Goal: Task Accomplishment & Management: Use online tool/utility

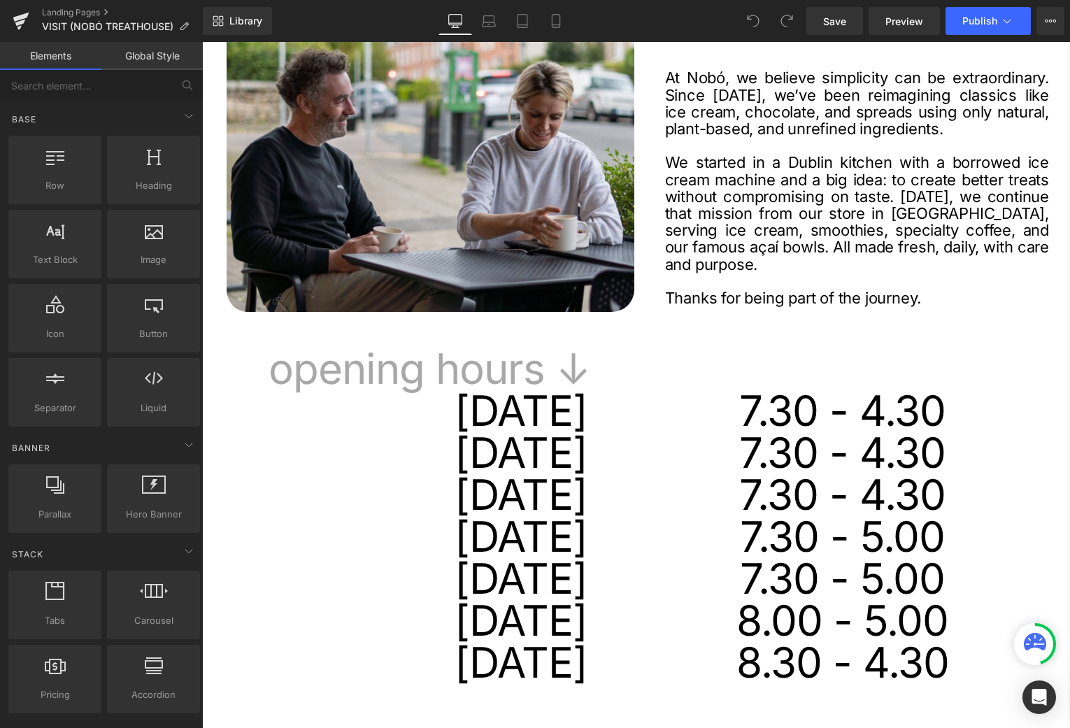
click at [876, 544] on div "7.30 - 5.00 Heading" at bounding box center [843, 537] width 392 height 42
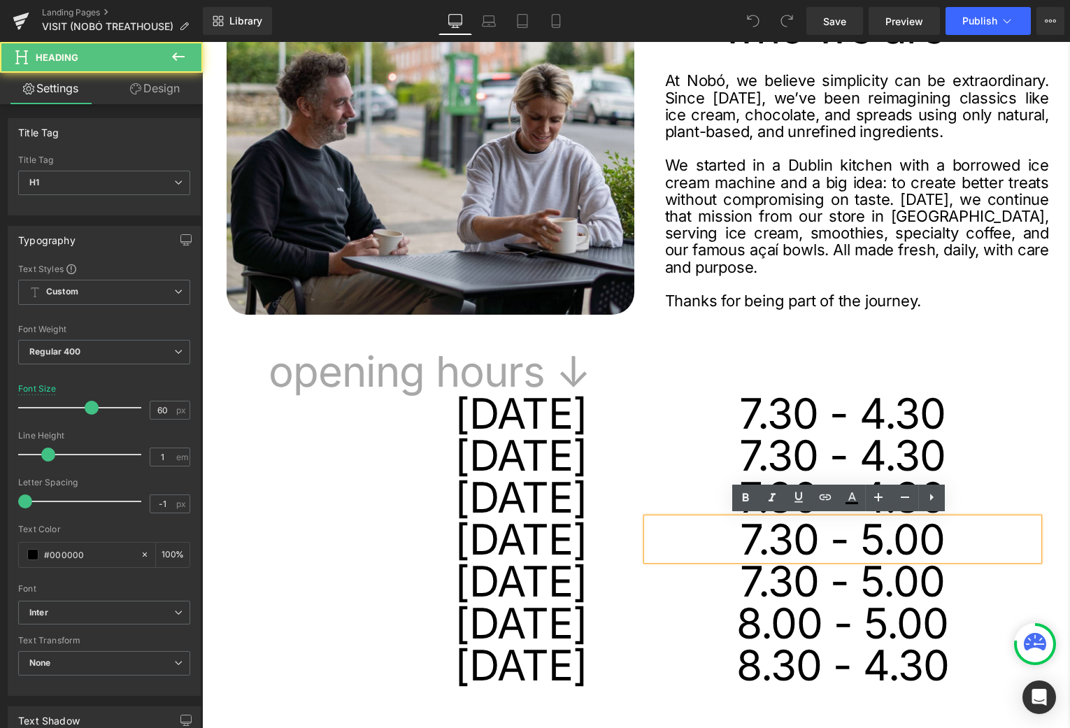
click at [877, 540] on h1 "7.30 - 5.00" at bounding box center [843, 539] width 392 height 42
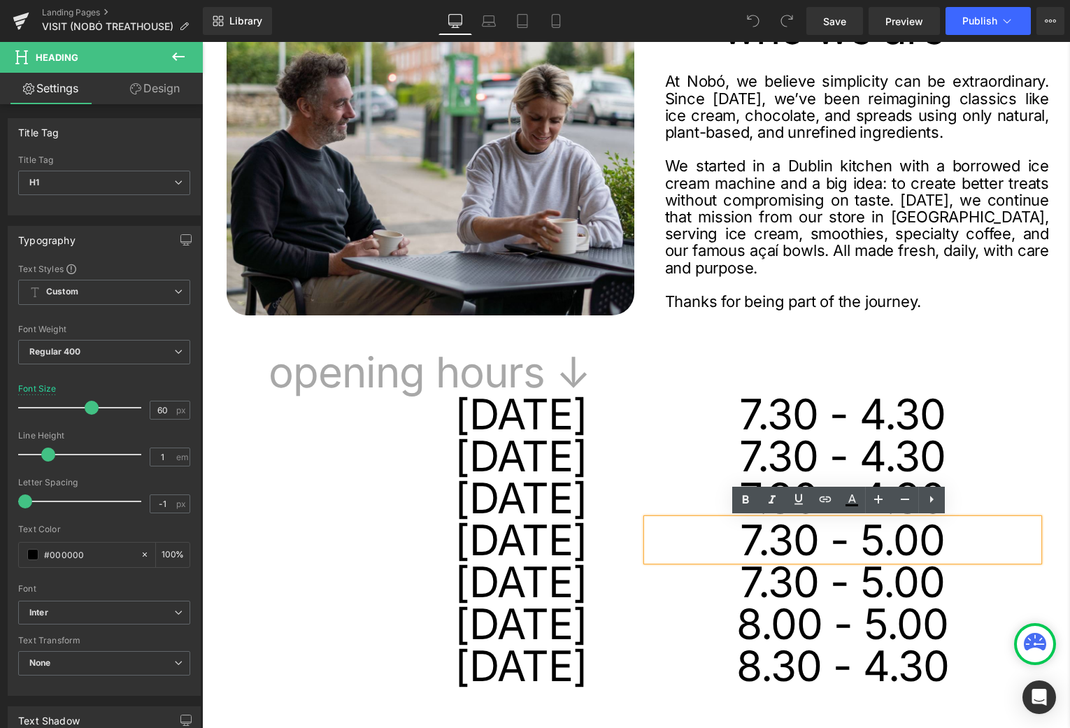
click at [875, 543] on h1 "7.30 - 5.00" at bounding box center [843, 540] width 392 height 42
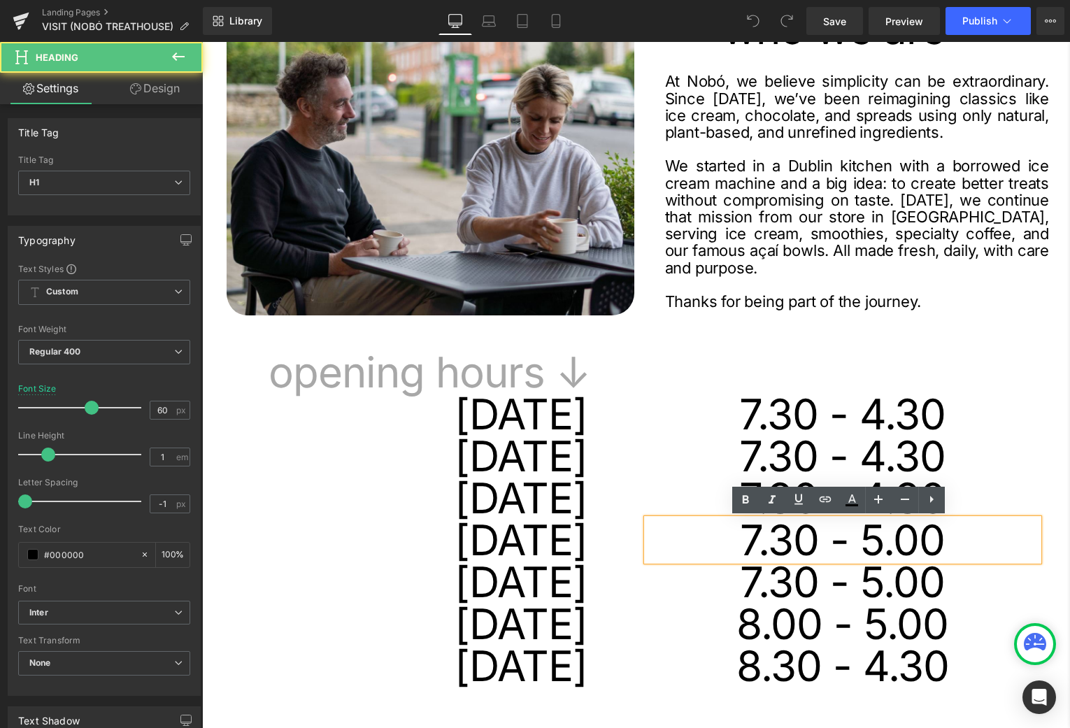
click at [878, 544] on h1 "7.30 - 5.00" at bounding box center [843, 540] width 392 height 42
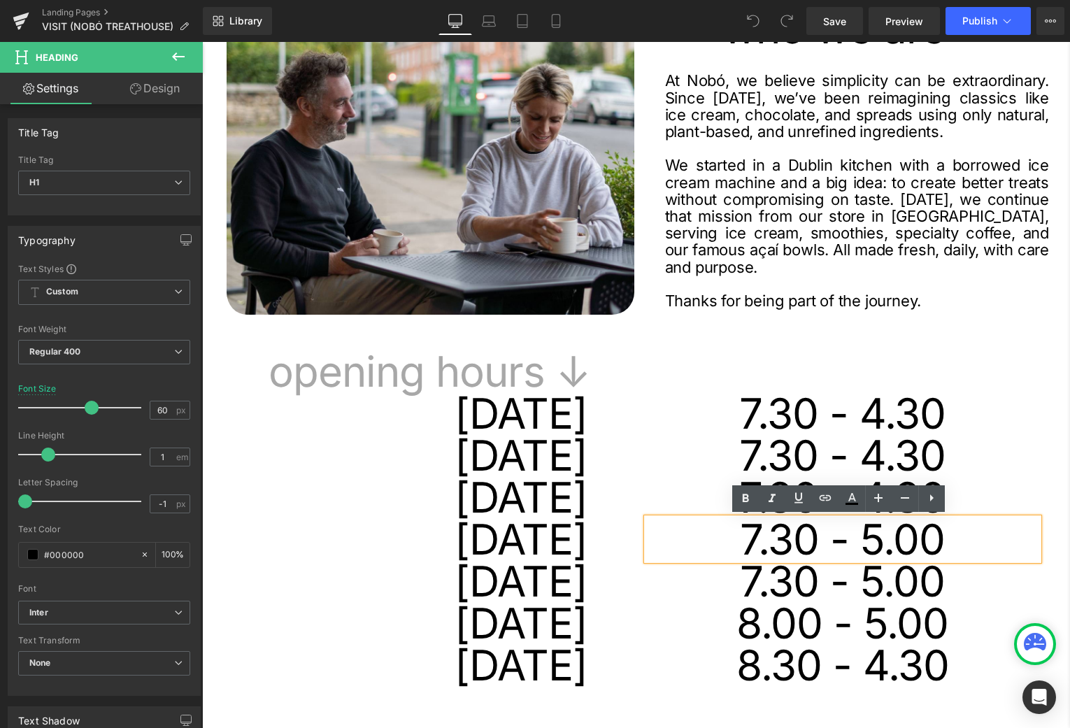
scroll to position [155, 0]
click at [876, 542] on h1 "7.30 - 5.00" at bounding box center [843, 539] width 392 height 42
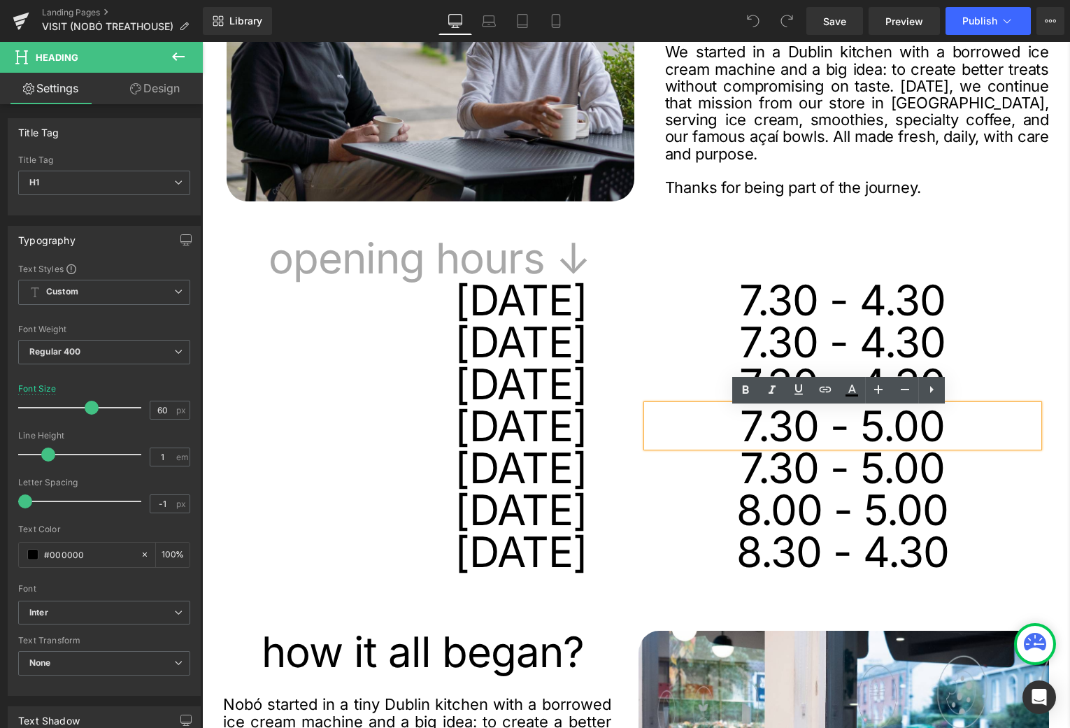
scroll to position [269, 0]
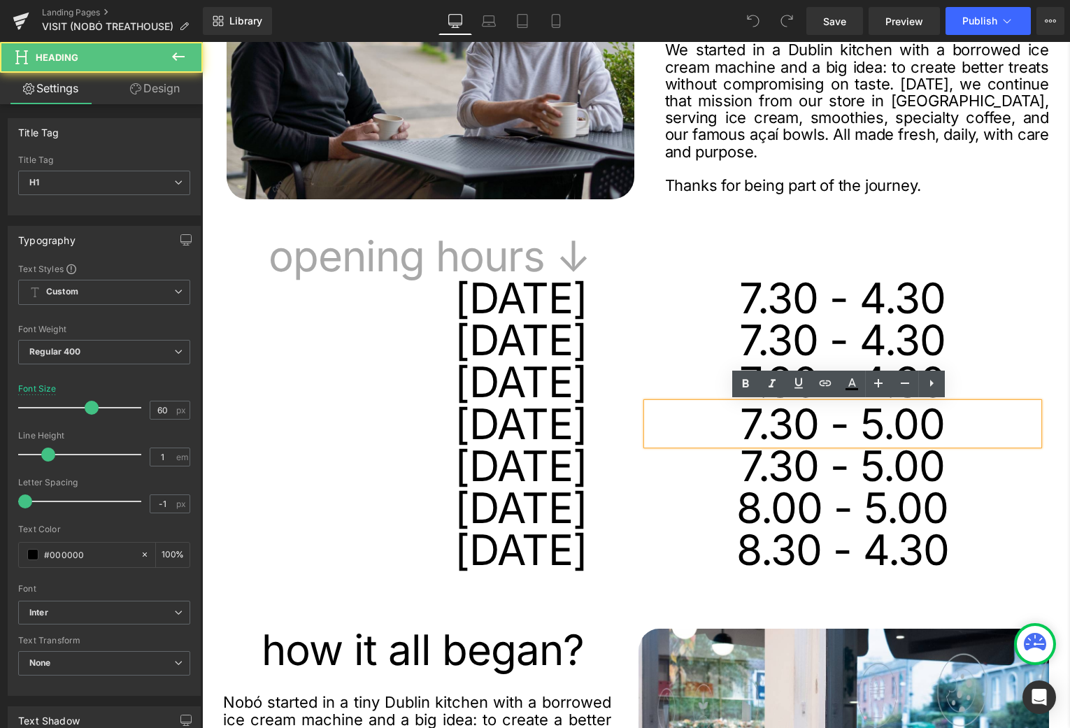
click at [876, 432] on h1 "7.30 - 5.00" at bounding box center [843, 424] width 392 height 42
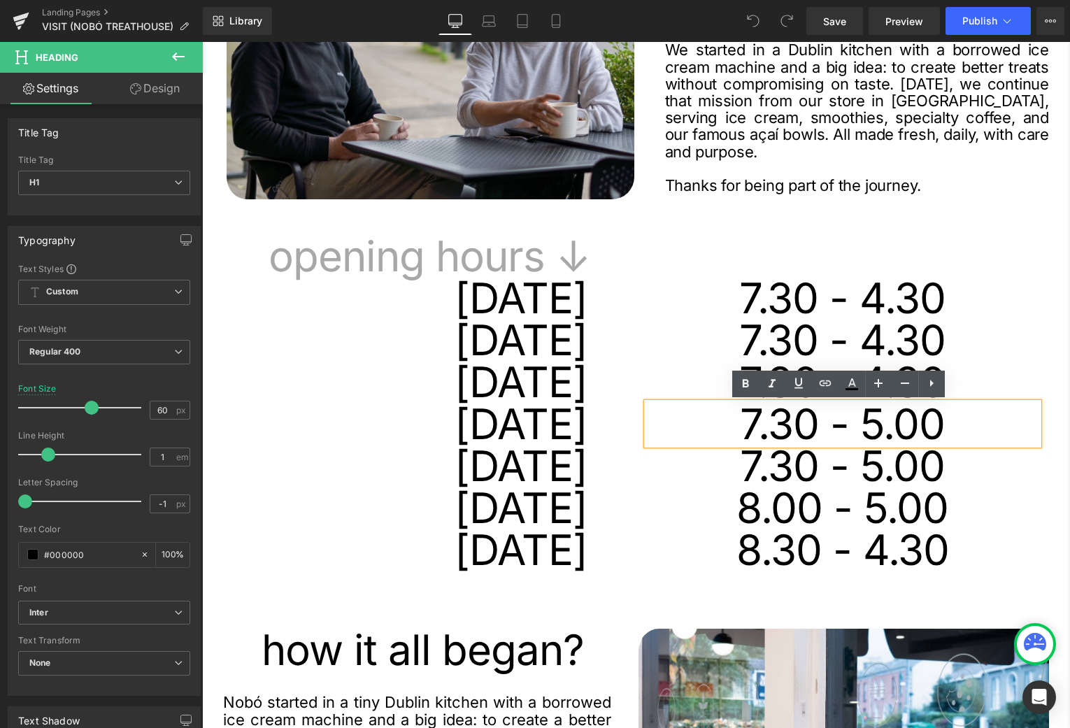
click at [965, 431] on h1 "7.30 - 5.00" at bounding box center [843, 424] width 392 height 42
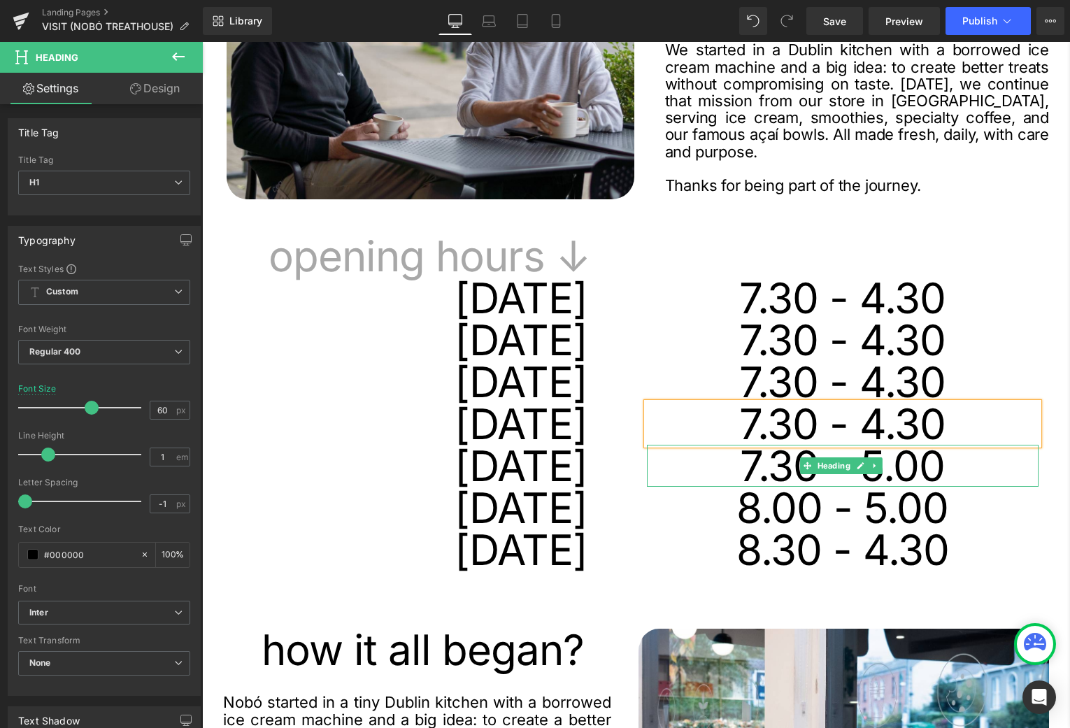
scroll to position [271, 0]
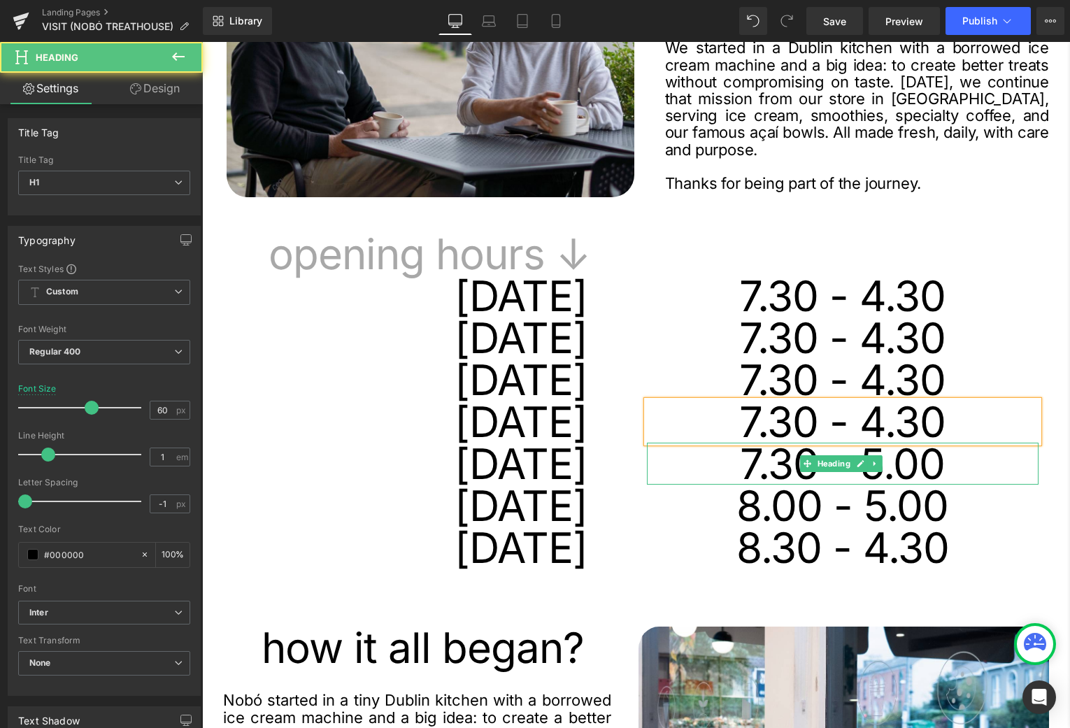
click at [951, 467] on h1 "7.30 - 5.00" at bounding box center [843, 464] width 392 height 42
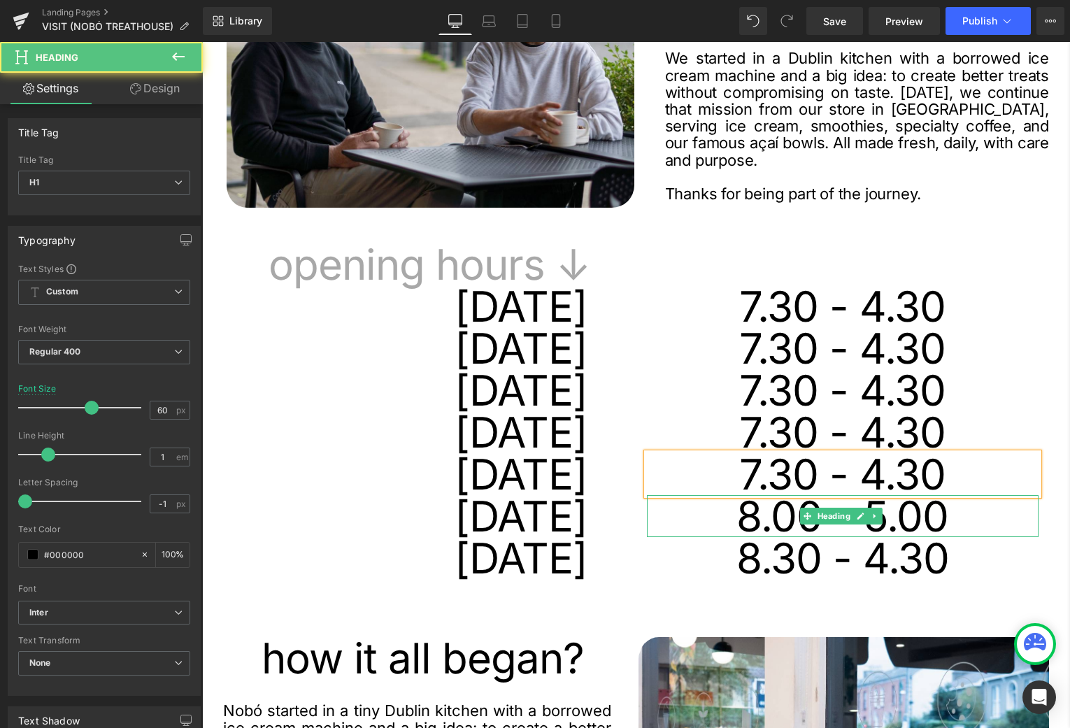
click at [882, 511] on h1 "8.00 - 5.00" at bounding box center [843, 516] width 392 height 42
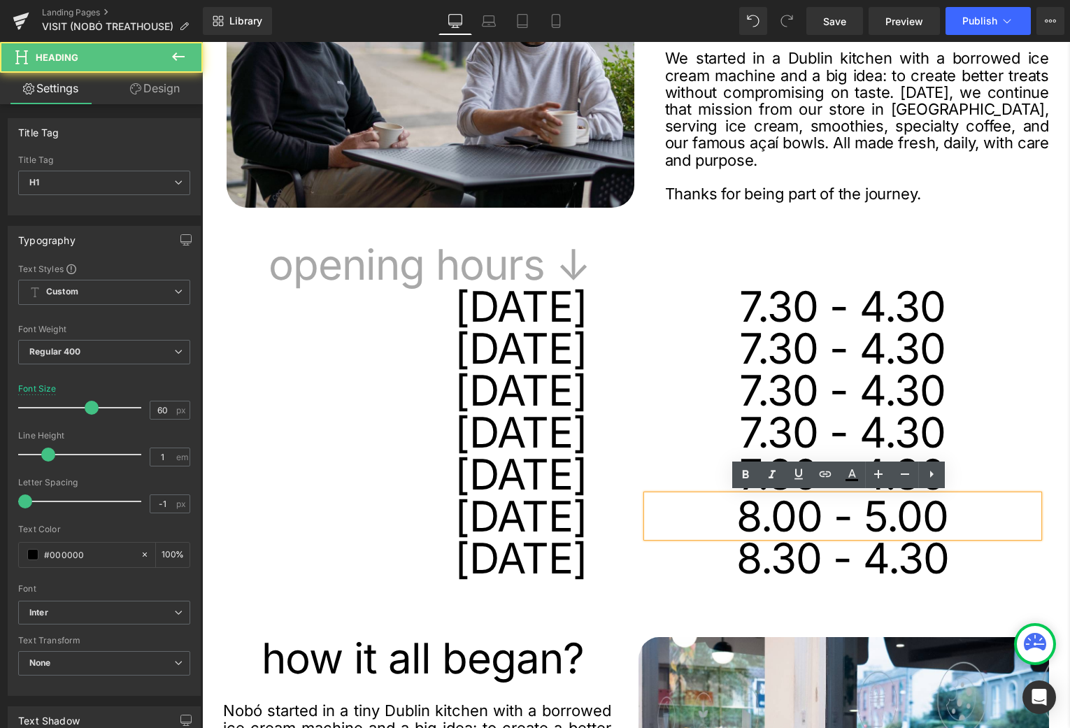
scroll to position [262, 0]
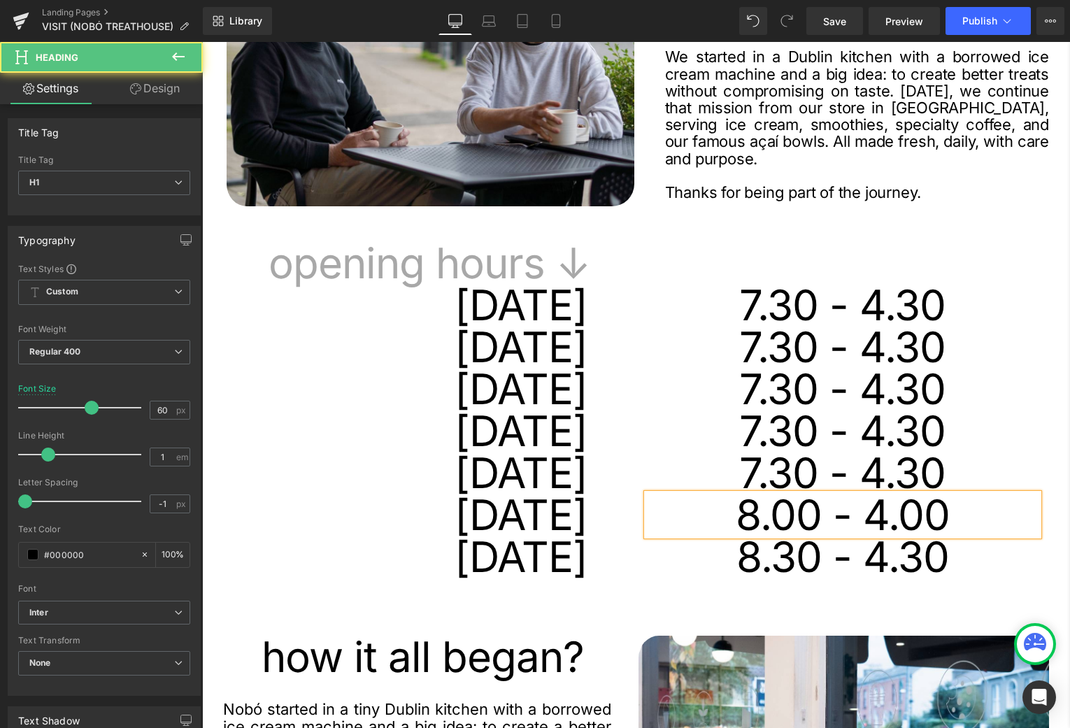
click at [918, 515] on h1 "8.00 - 4.00" at bounding box center [843, 515] width 392 height 42
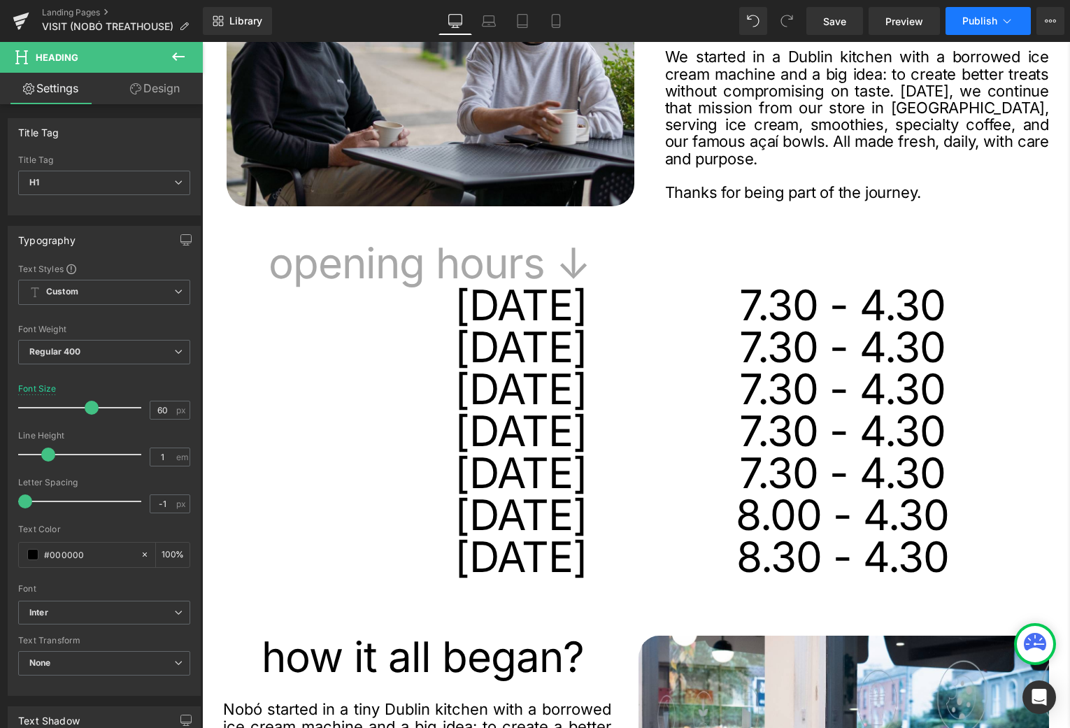
click at [993, 22] on span "Publish" at bounding box center [979, 20] width 35 height 11
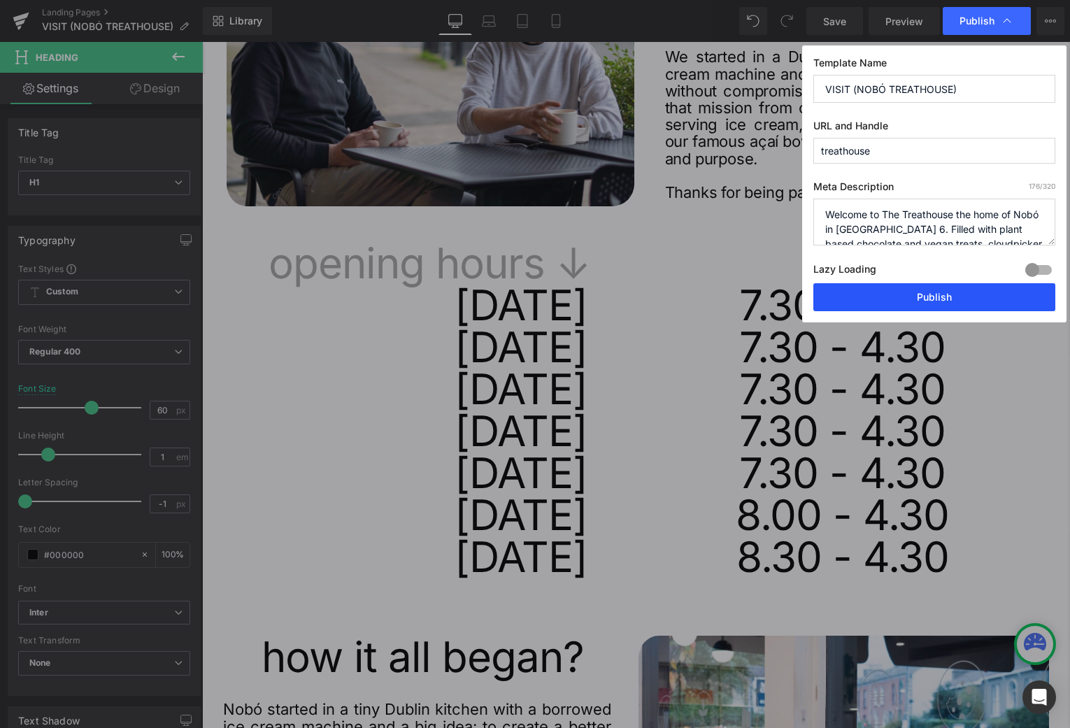
click at [934, 300] on button "Publish" at bounding box center [934, 297] width 242 height 28
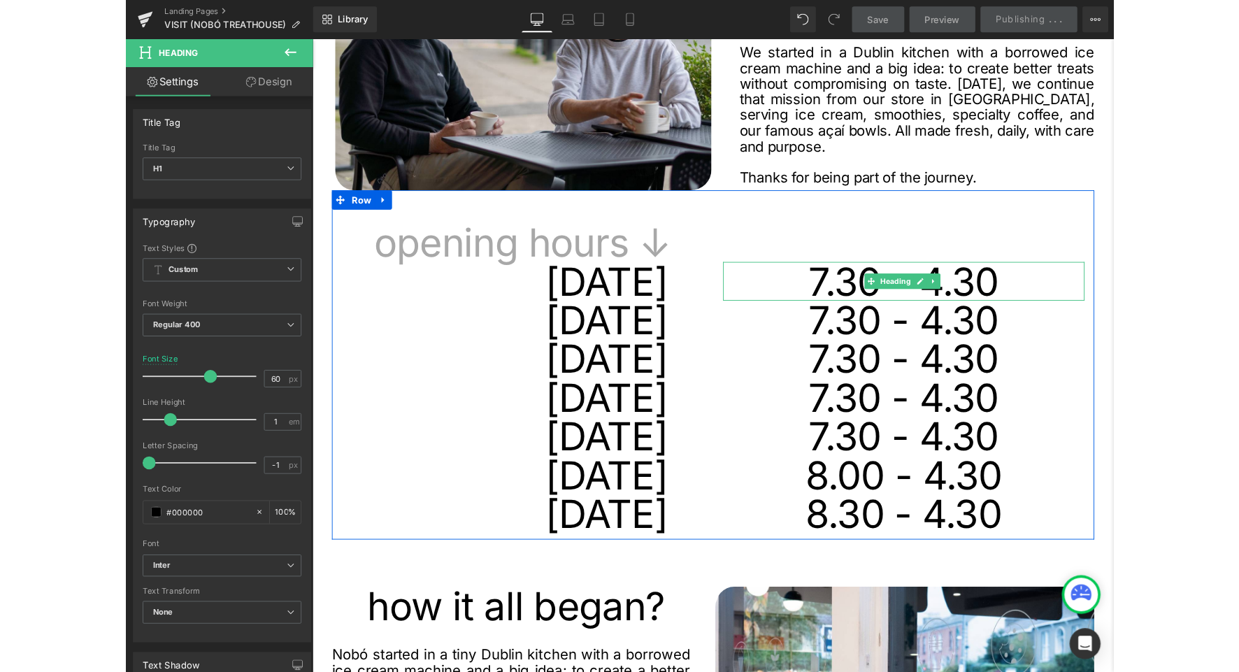
scroll to position [270, 0]
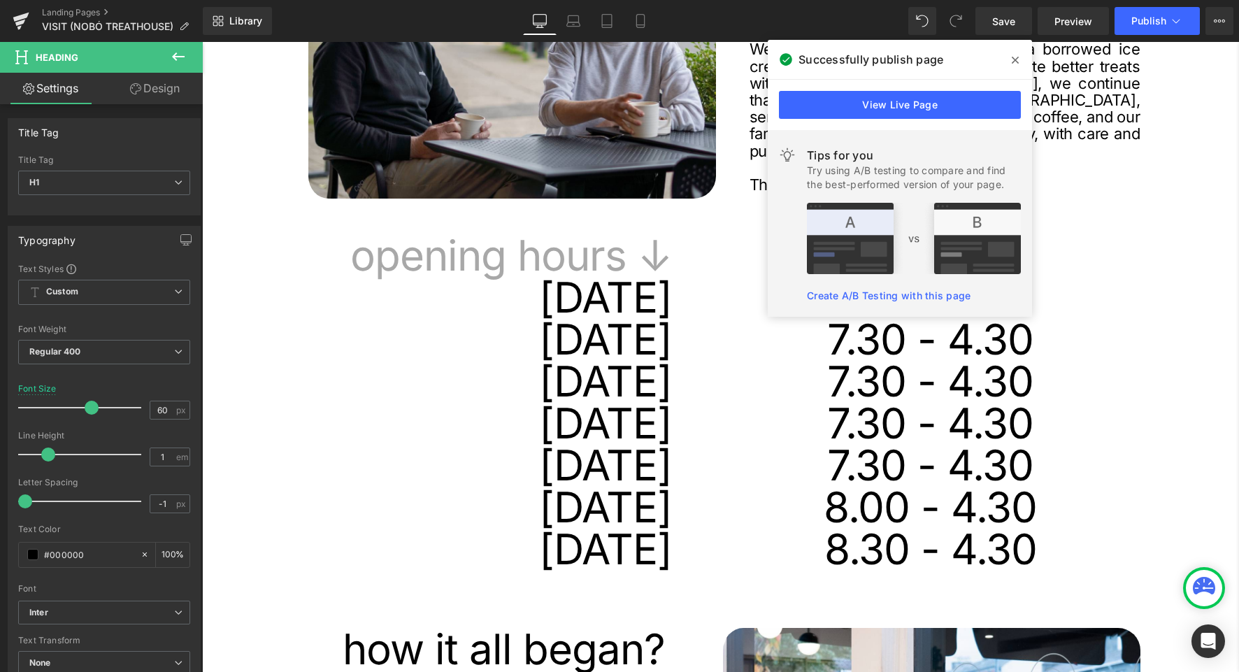
click at [177, 56] on icon at bounding box center [178, 56] width 13 height 8
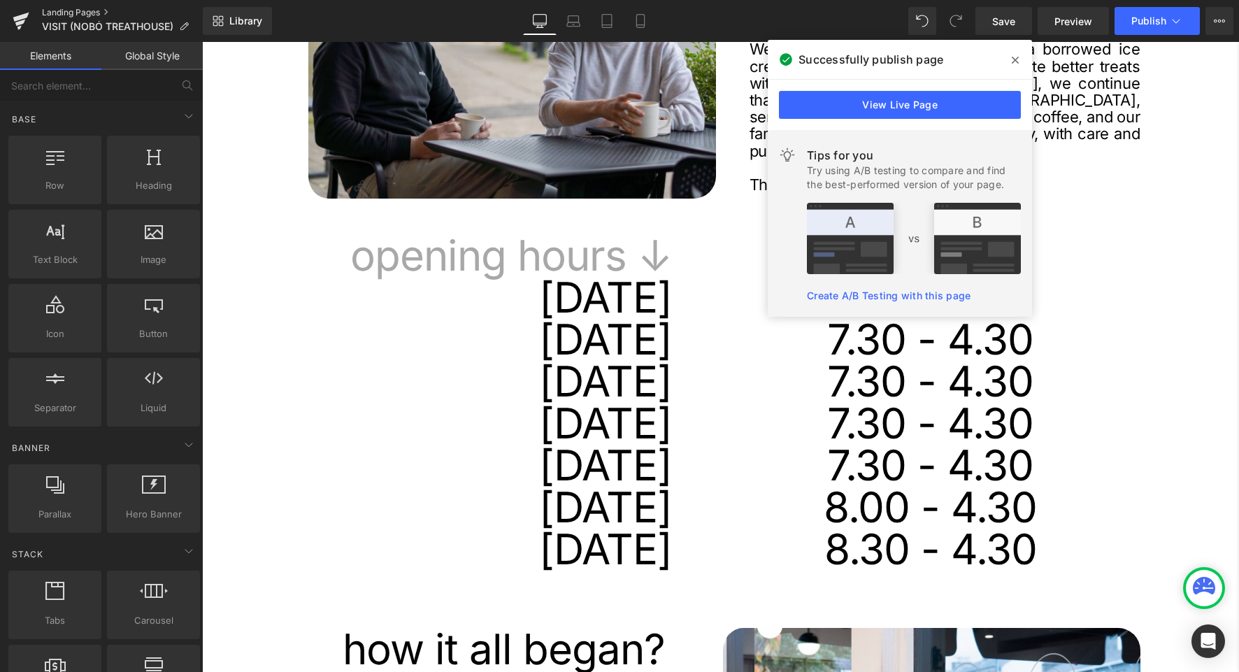
click at [78, 13] on link "Landing Pages" at bounding box center [122, 12] width 161 height 11
